Goal: Complete application form

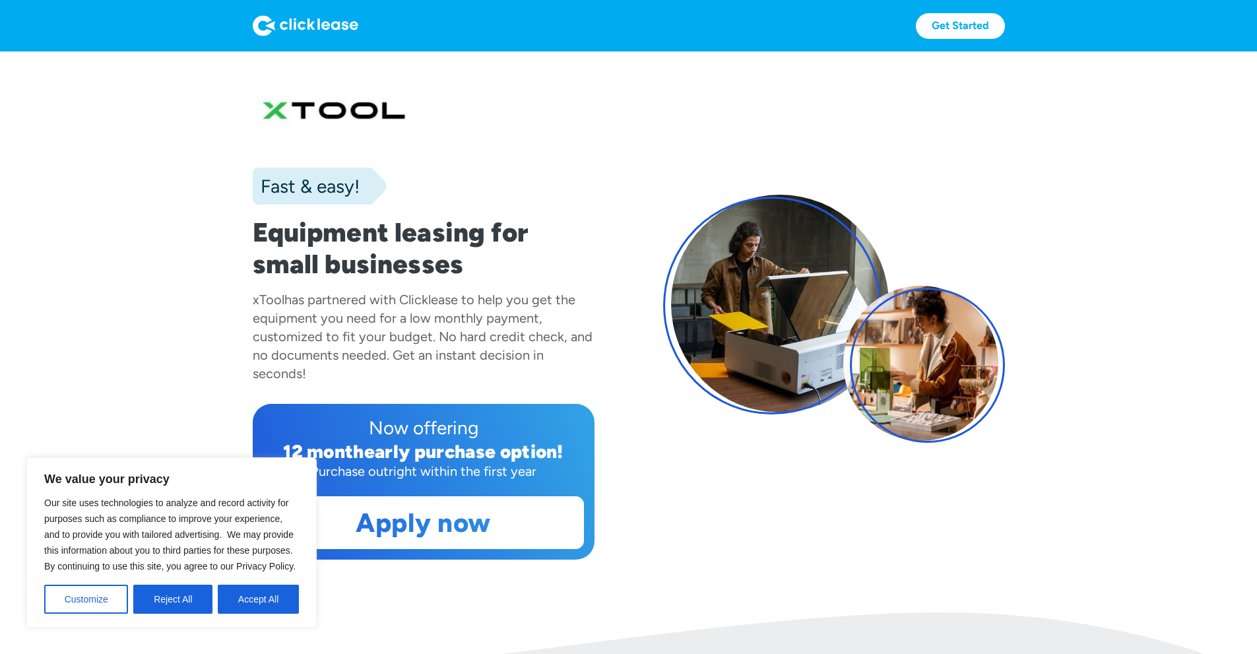
scroll to position [286, 0]
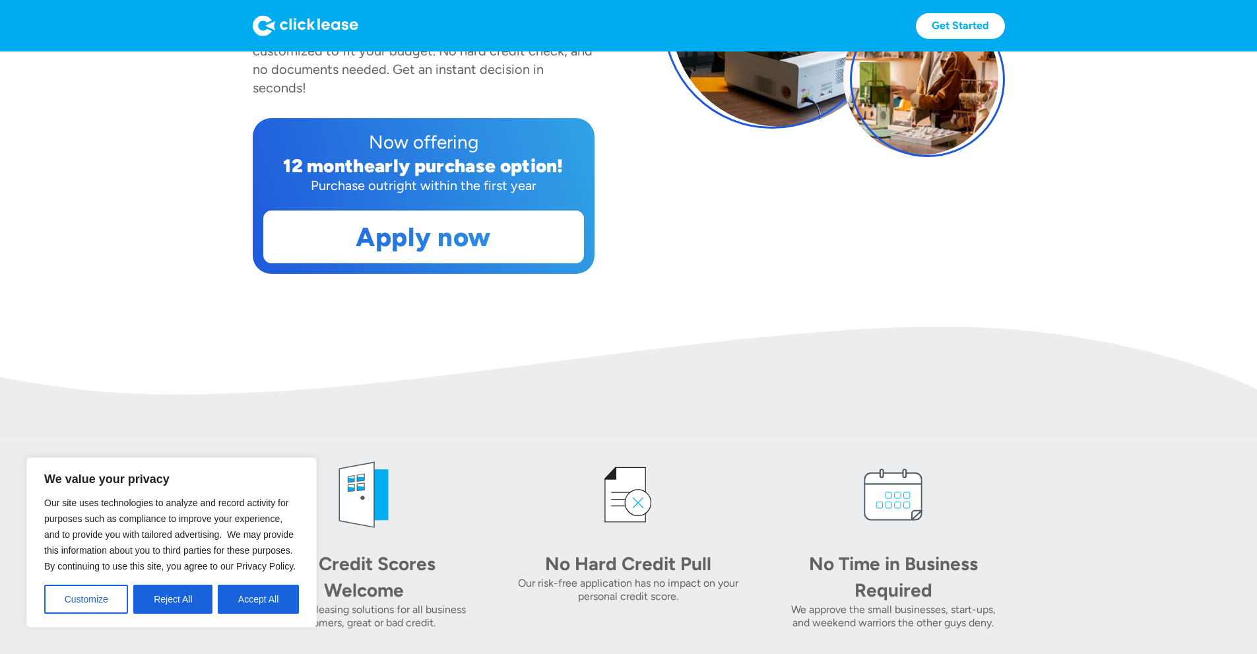
click at [248, 598] on button "Accept All" at bounding box center [258, 599] width 81 height 29
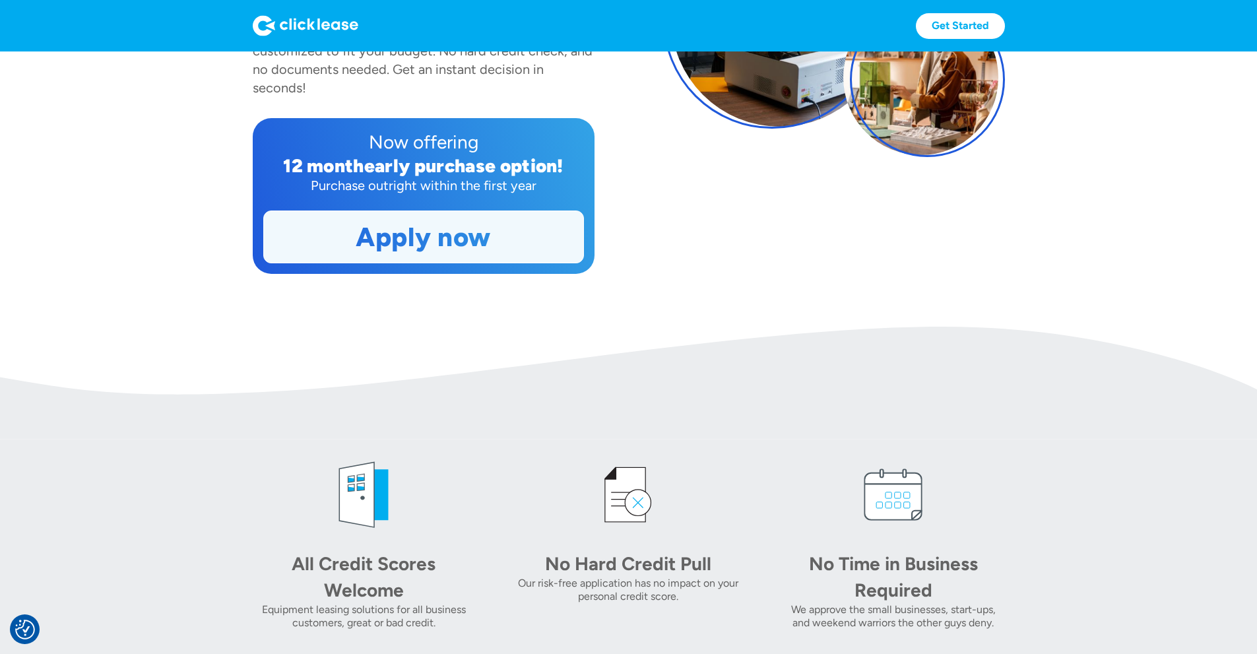
click at [382, 263] on link "Apply now" at bounding box center [423, 236] width 319 height 51
